Goal: Transaction & Acquisition: Purchase product/service

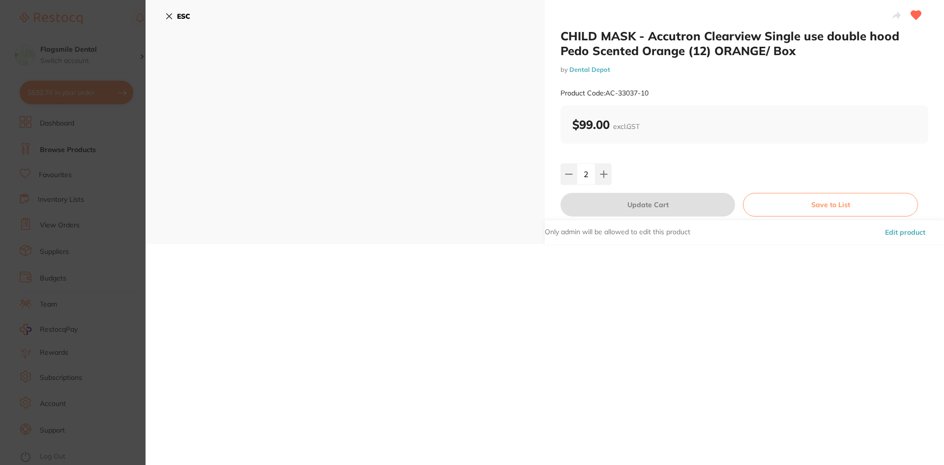
click at [180, 14] on b "ESC" at bounding box center [183, 16] width 13 height 9
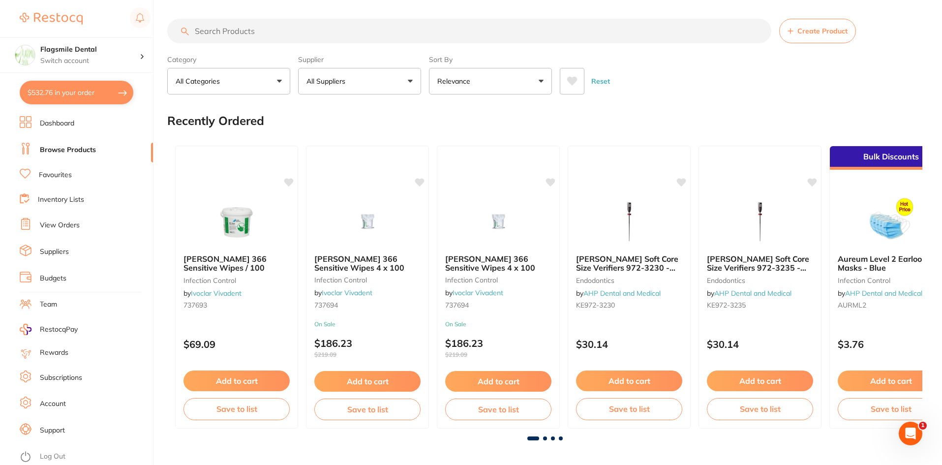
click at [66, 97] on button "$532.76 in your order" at bounding box center [77, 93] width 114 height 24
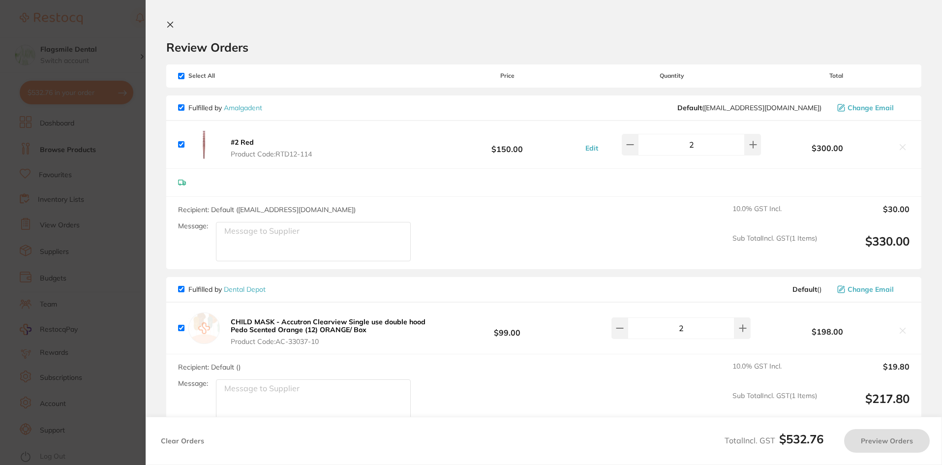
checkbox input "true"
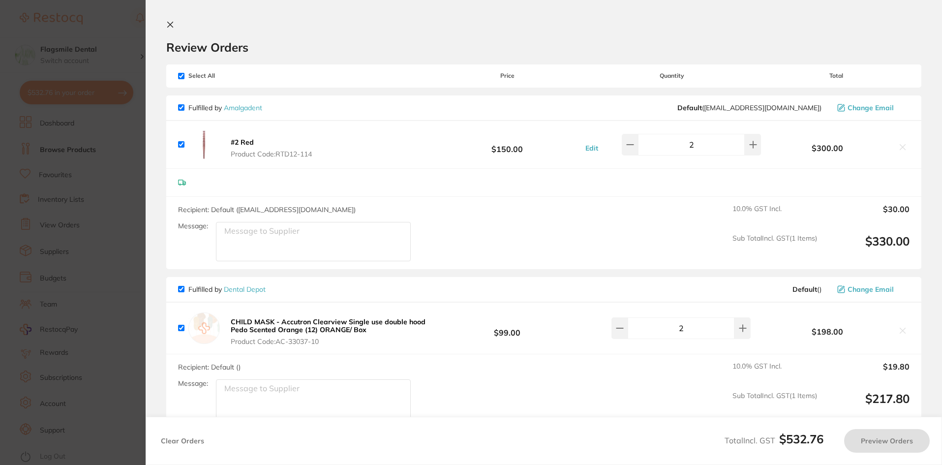
checkbox input "true"
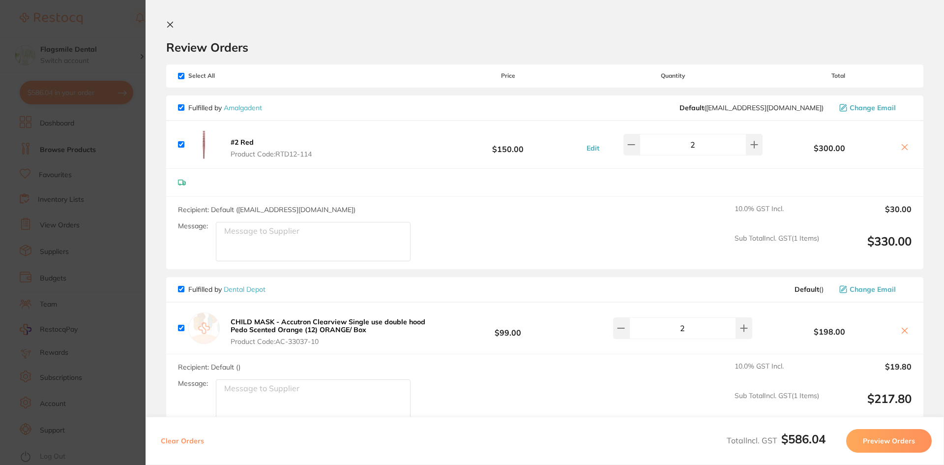
click at [119, 154] on section "Update RRP Set your pre negotiated price for this item. Item Agreed RRP (excl. …" at bounding box center [472, 232] width 944 height 465
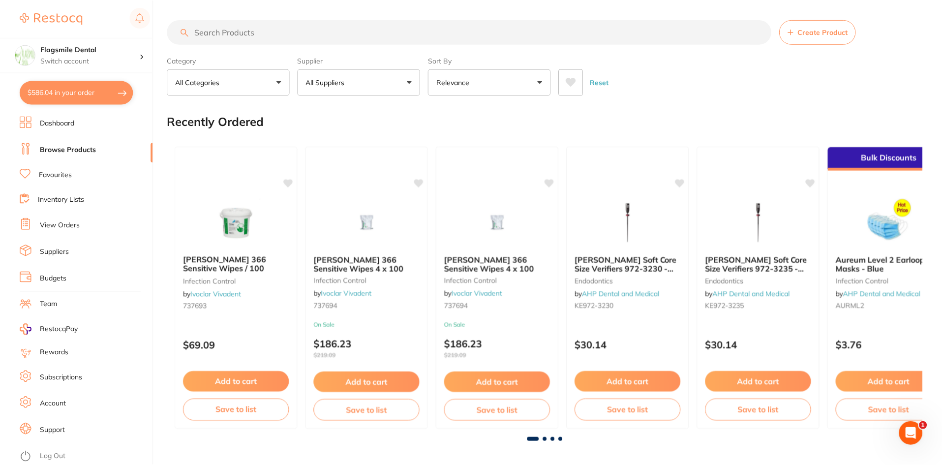
scroll to position [1, 0]
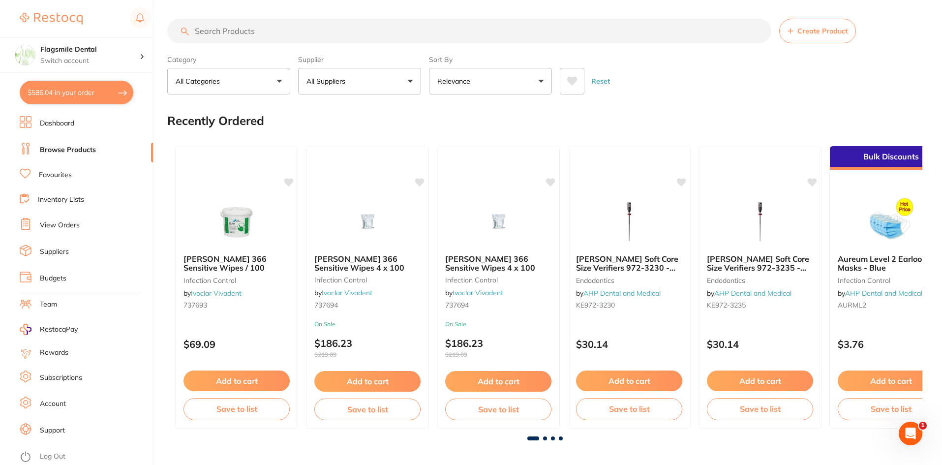
click at [78, 125] on li "Dashboard" at bounding box center [86, 123] width 133 height 15
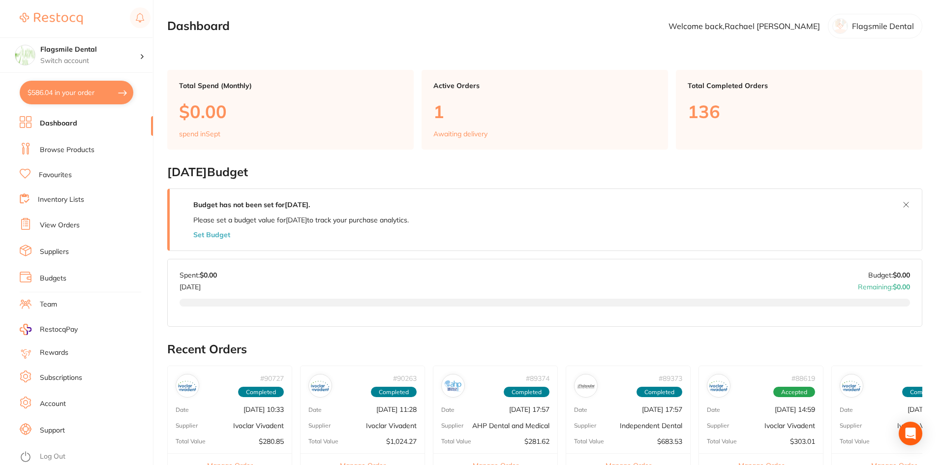
click at [71, 143] on li "Browse Products" at bounding box center [86, 150] width 133 height 15
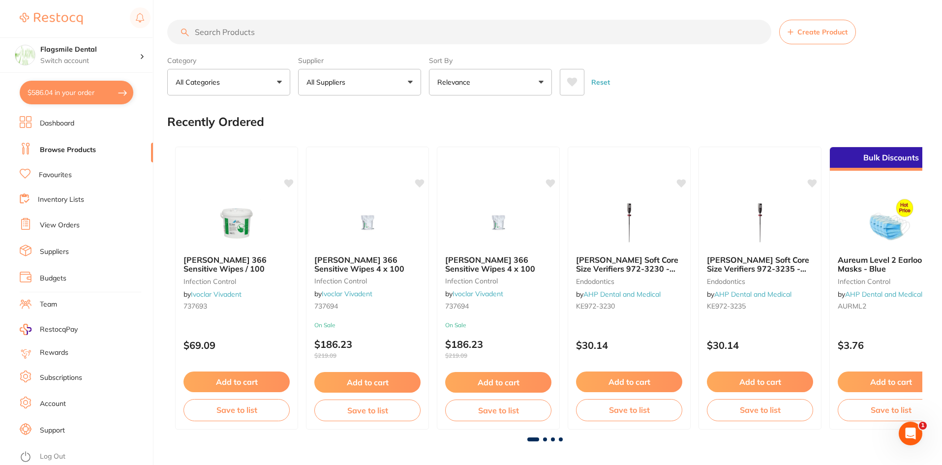
click at [247, 27] on input "search" at bounding box center [469, 32] width 604 height 25
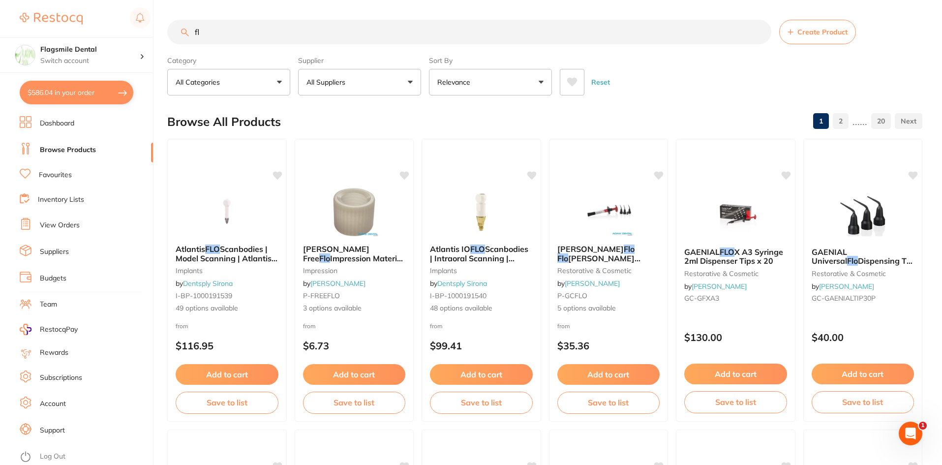
type input "f"
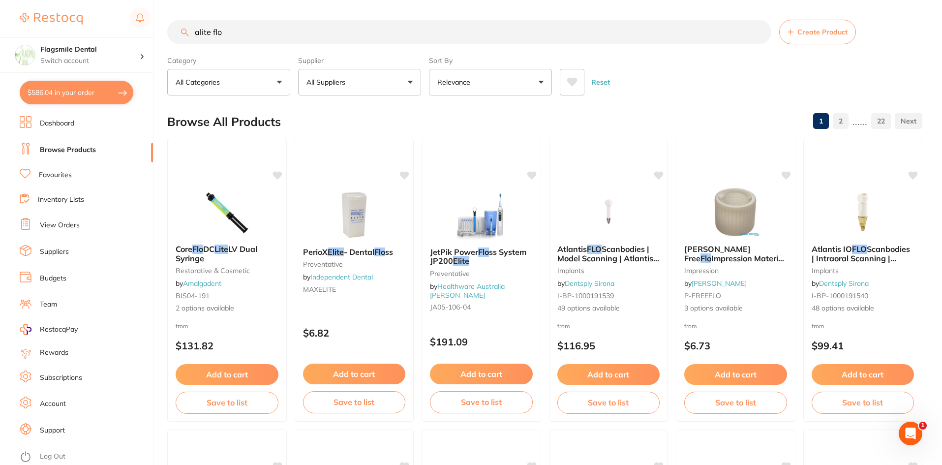
click at [198, 29] on input "alite flo" at bounding box center [469, 32] width 604 height 25
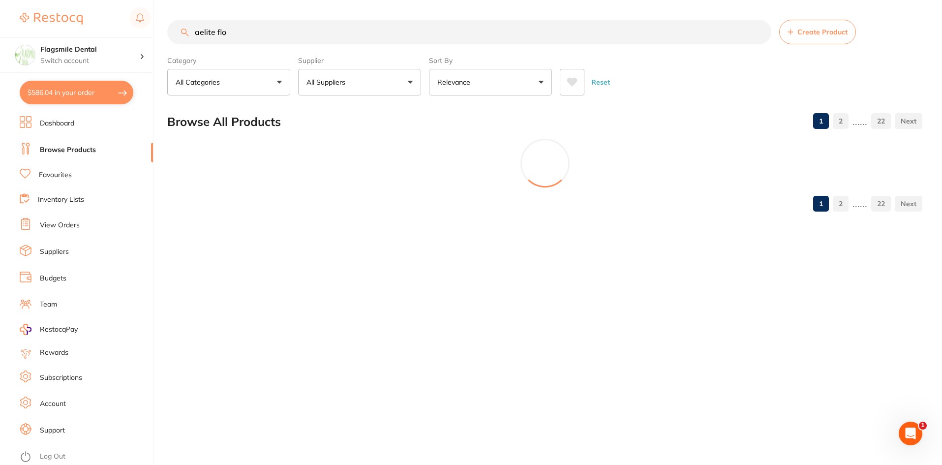
type input "aelite flo"
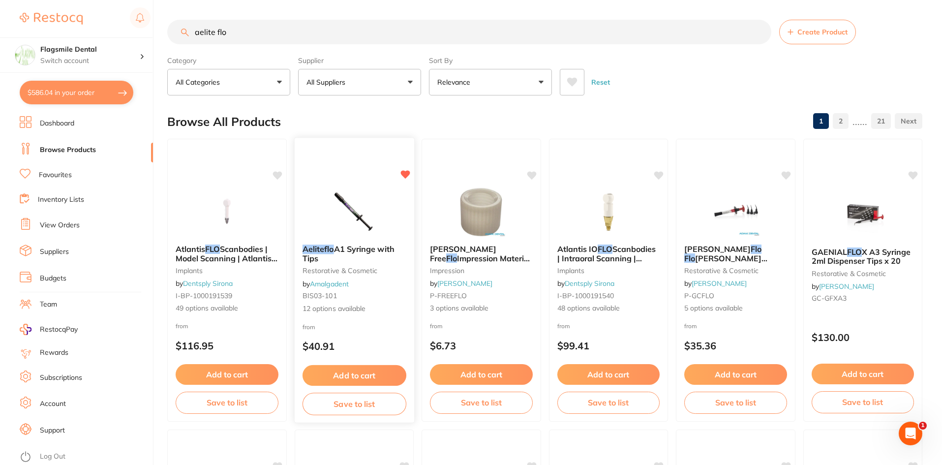
click at [355, 257] on b "Aeliteflo A1 Syringe with Tips" at bounding box center [354, 253] width 104 height 18
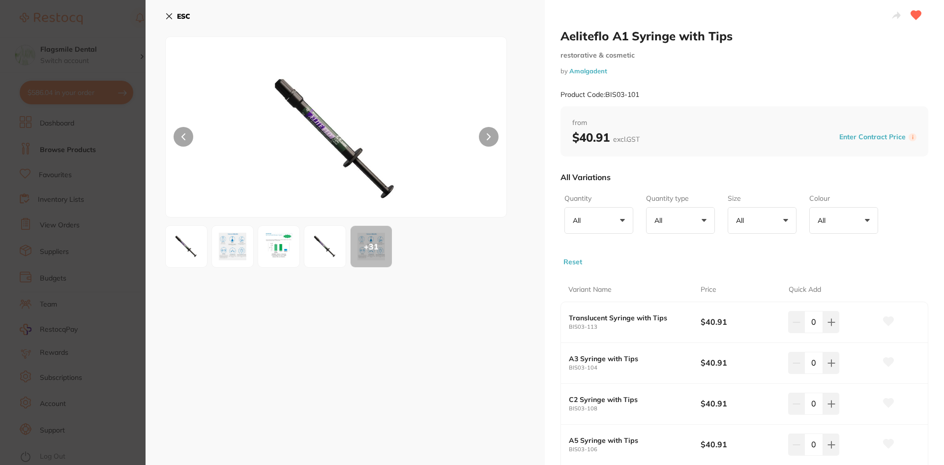
click at [484, 133] on button at bounding box center [489, 137] width 20 height 20
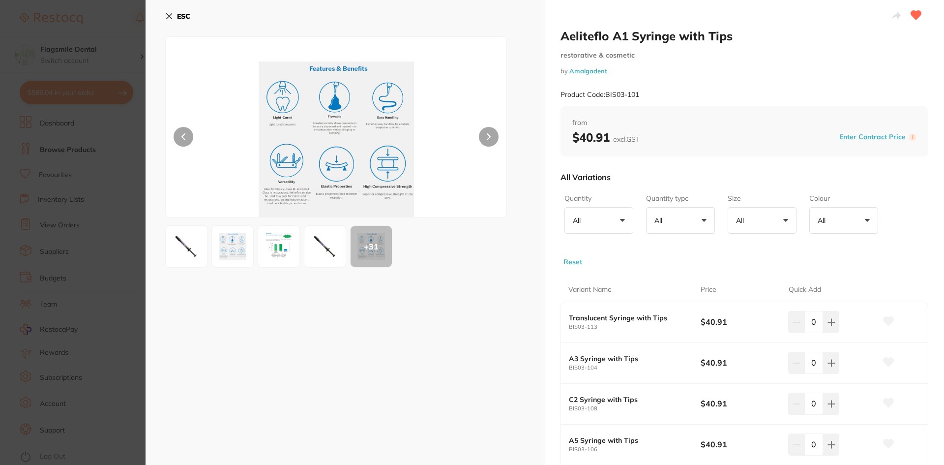
click at [301, 240] on div "+ 31" at bounding box center [345, 246] width 360 height 42
click at [295, 246] on img at bounding box center [278, 246] width 35 height 35
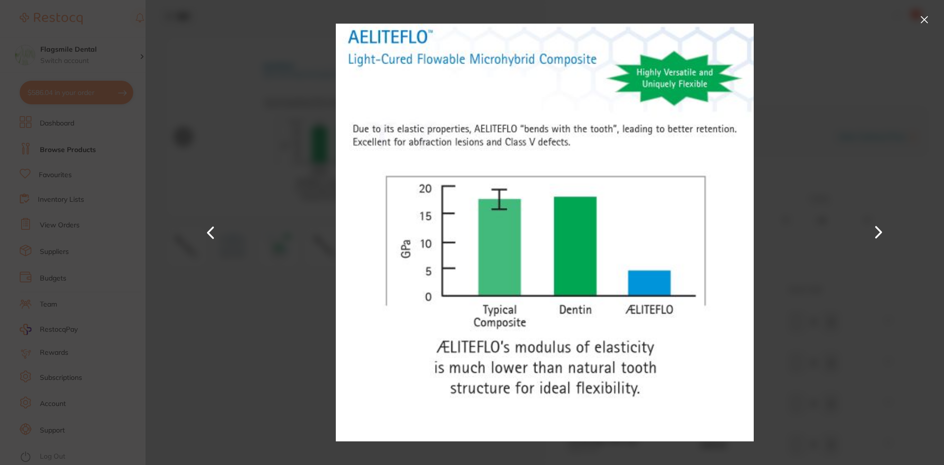
click at [881, 229] on button at bounding box center [879, 232] width 24 height 233
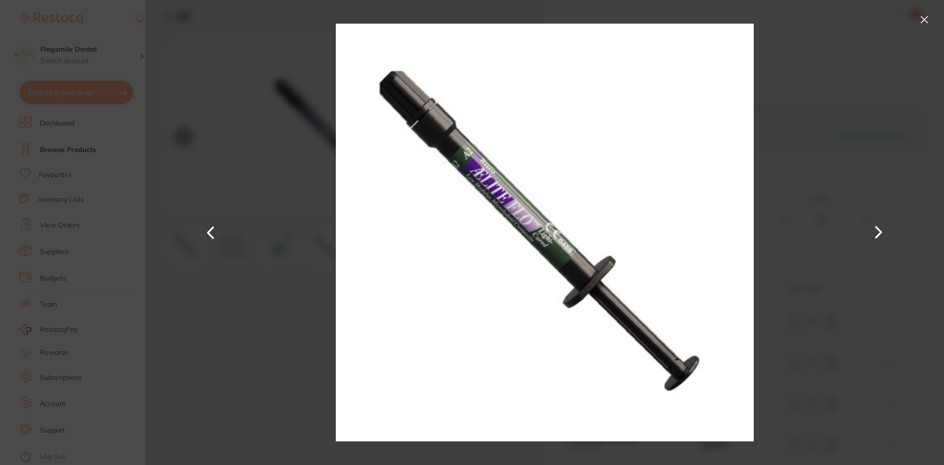
click at [881, 229] on button at bounding box center [879, 232] width 24 height 233
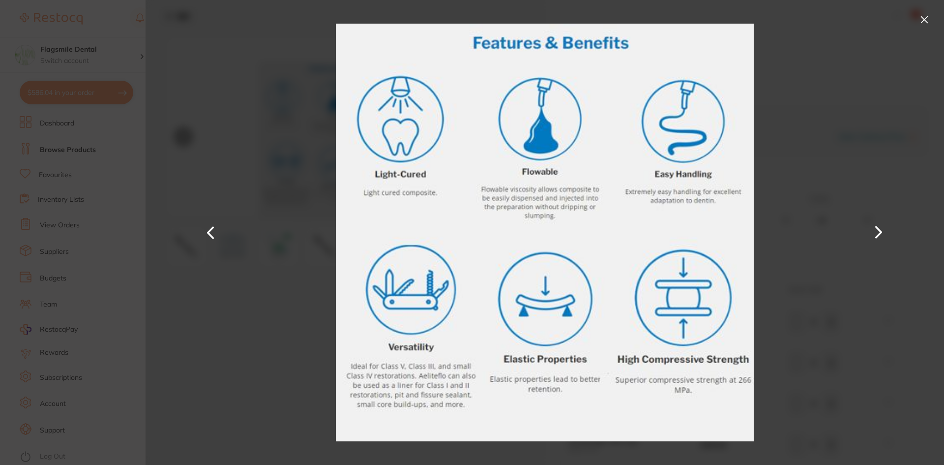
click at [925, 16] on button at bounding box center [925, 20] width 16 height 16
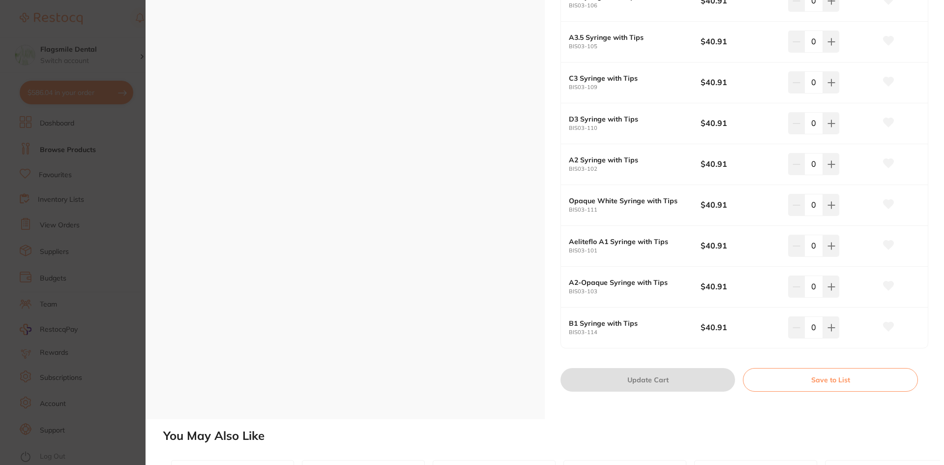
scroll to position [443, 0]
click at [835, 249] on button at bounding box center [831, 247] width 16 height 22
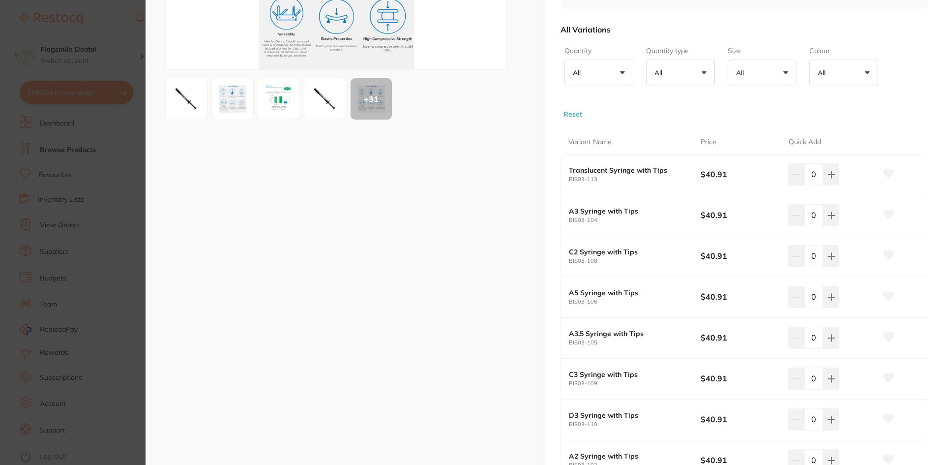
scroll to position [0, 0]
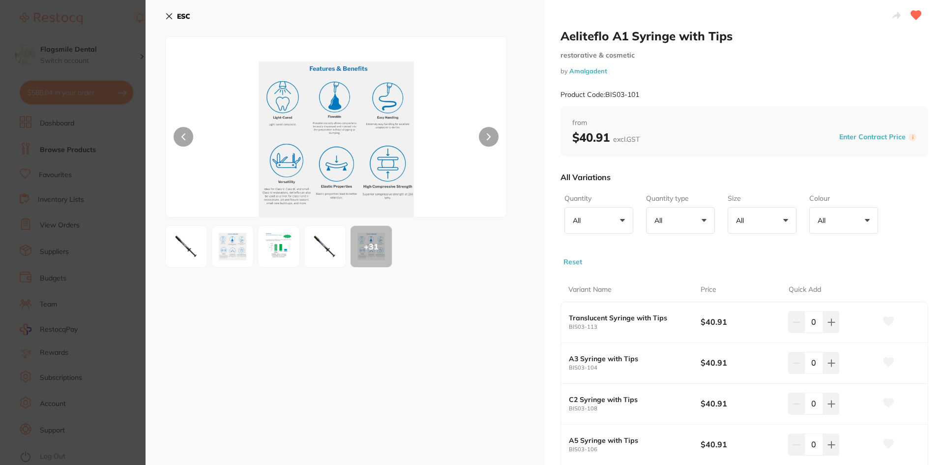
click at [208, 249] on div "+ 31" at bounding box center [345, 246] width 360 height 42
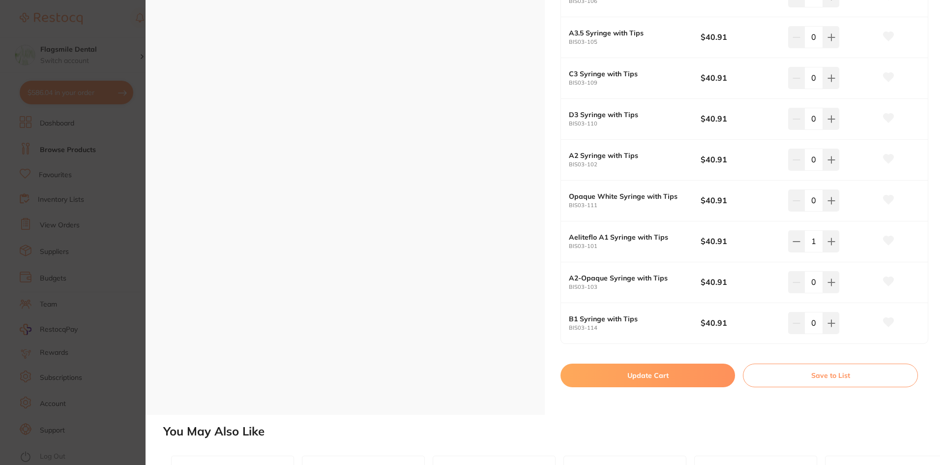
scroll to position [443, 0]
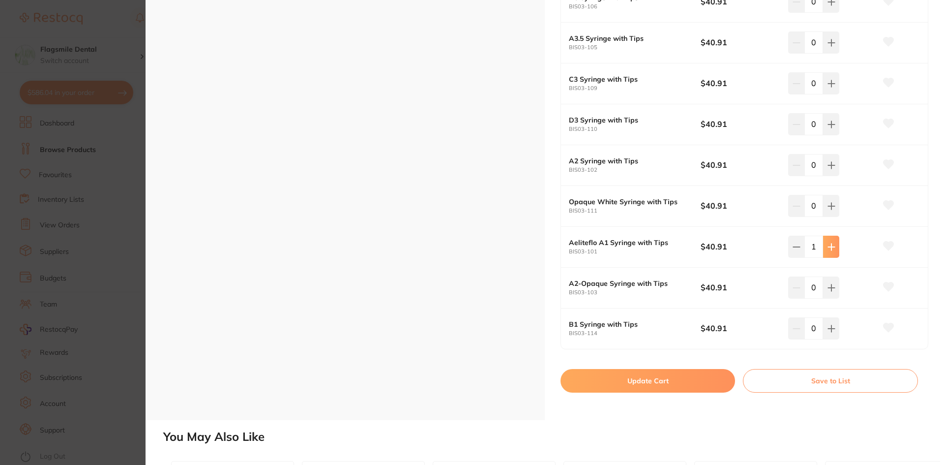
click at [832, 247] on icon at bounding box center [831, 246] width 6 height 6
type input "5"
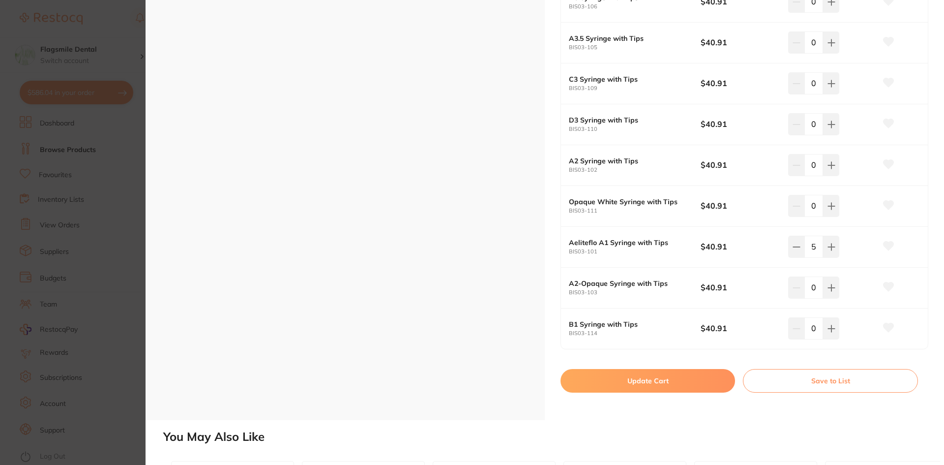
click at [628, 384] on button "Update Cart" at bounding box center [648, 381] width 175 height 24
checkbox input "false"
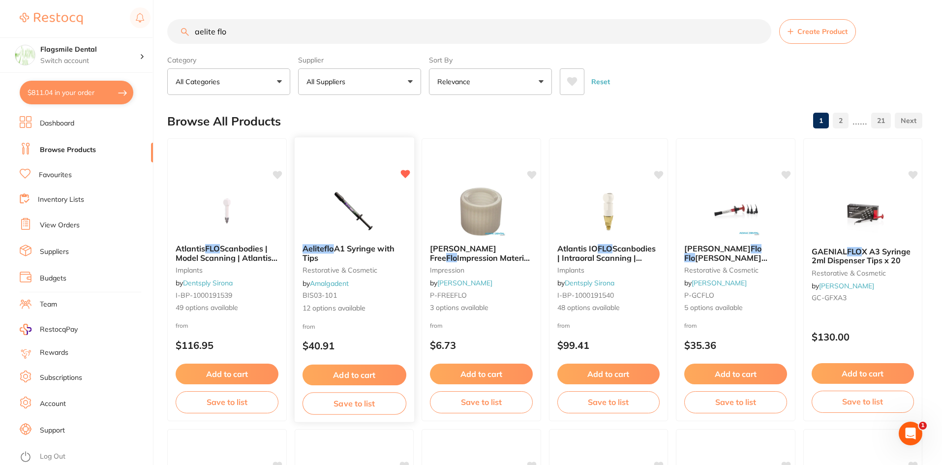
scroll to position [0, 0]
click at [235, 29] on input "aelite flo" at bounding box center [469, 32] width 604 height 25
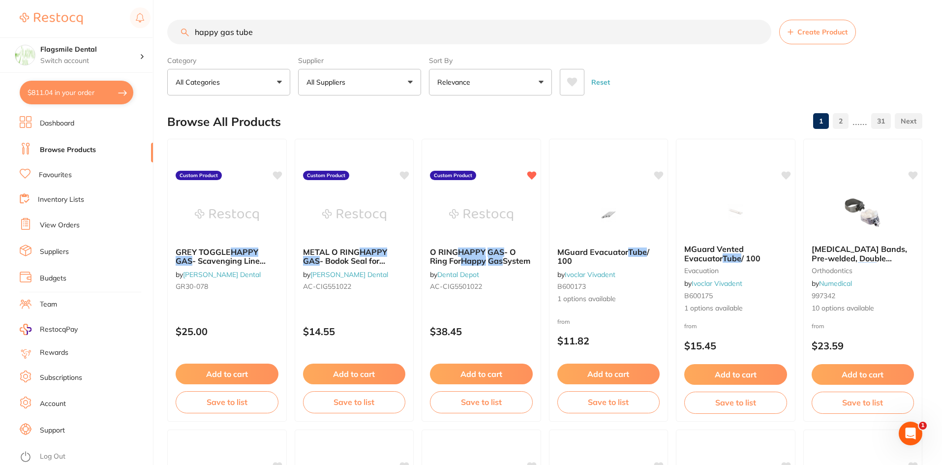
drag, startPoint x: 277, startPoint y: 31, endPoint x: 181, endPoint y: 27, distance: 96.0
click at [181, 27] on input "happy gas tube" at bounding box center [469, 32] width 604 height 25
click at [225, 30] on input "happy gas tube" at bounding box center [469, 32] width 604 height 25
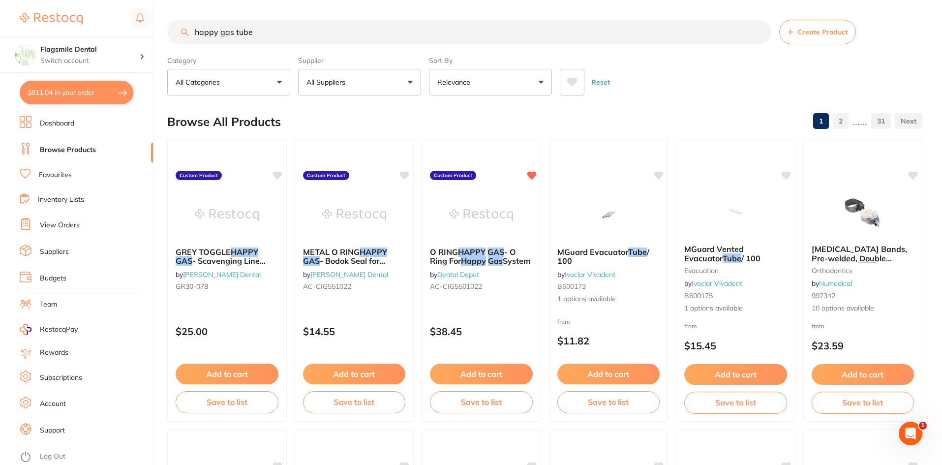
click at [225, 30] on input "happy gas tube" at bounding box center [469, 32] width 604 height 25
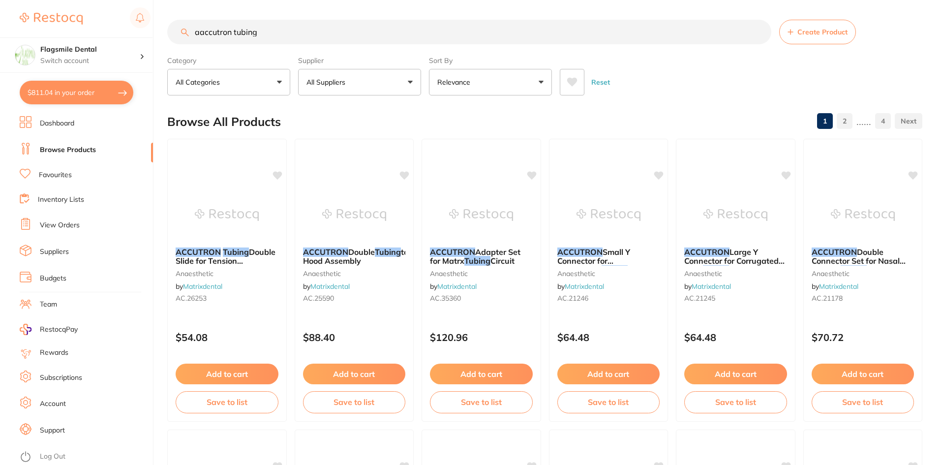
click at [202, 34] on input "aaccutron tubing" at bounding box center [469, 32] width 604 height 25
type input "accutron tubing"
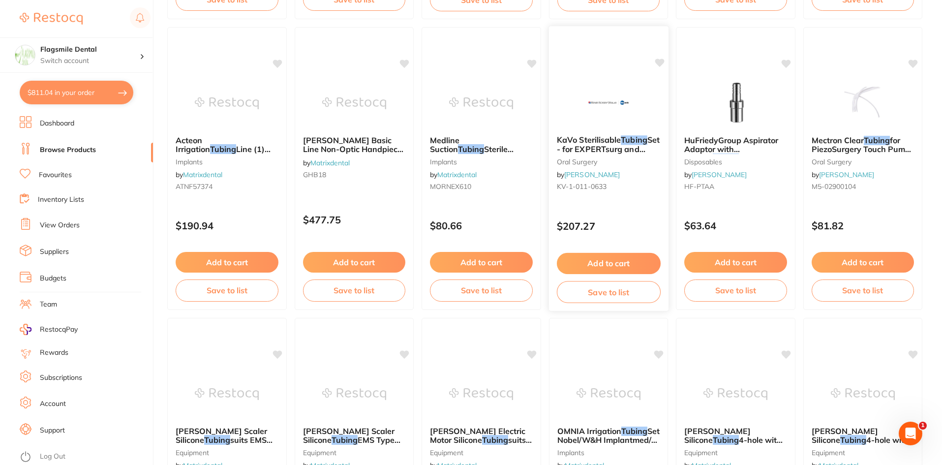
scroll to position [1229, 0]
